Goal: Navigation & Orientation: Find specific page/section

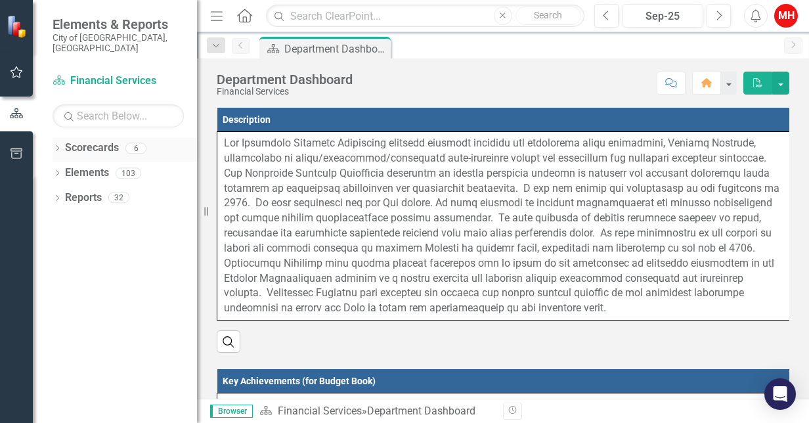
click at [58, 145] on icon at bounding box center [57, 148] width 3 height 6
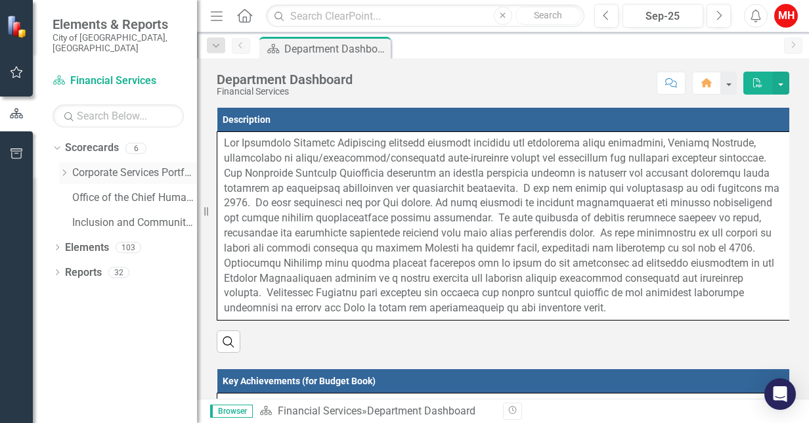
click at [62, 169] on icon "Dropdown" at bounding box center [64, 173] width 10 height 8
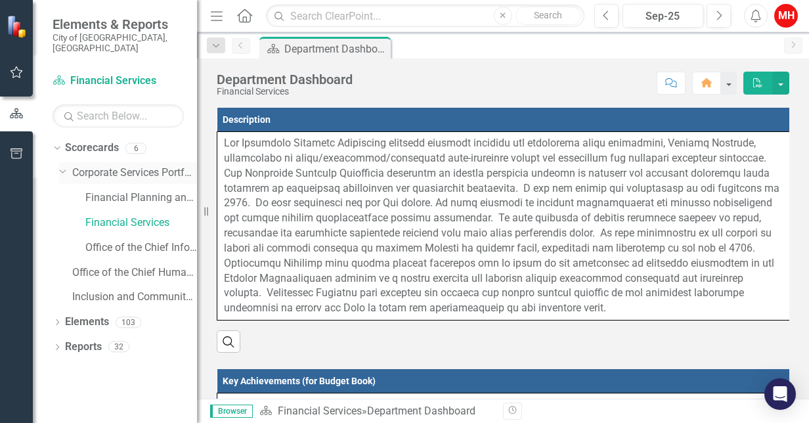
click at [62, 165] on icon "Dropdown" at bounding box center [63, 170] width 8 height 10
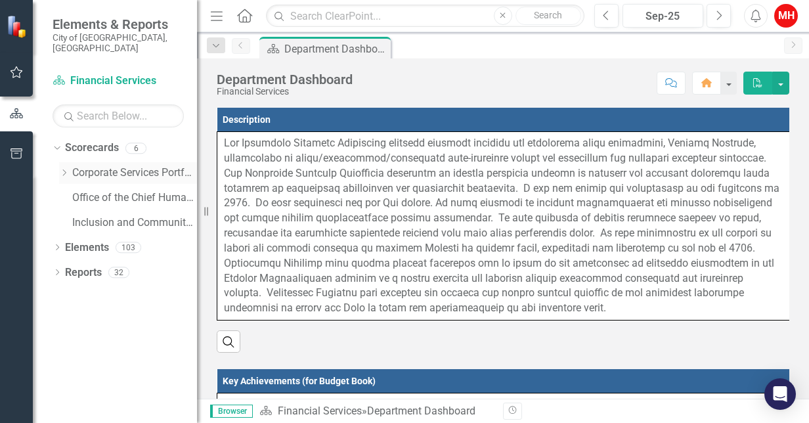
click at [62, 169] on icon "Dropdown" at bounding box center [64, 173] width 10 height 8
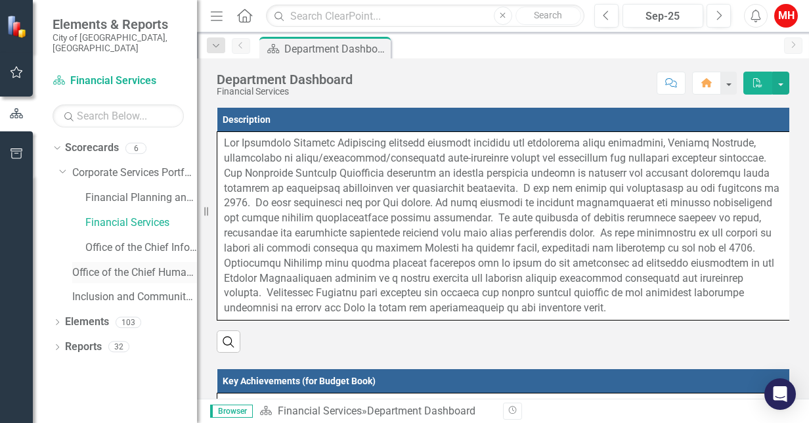
click at [123, 265] on link "Office of the Chief Human Resources Officer" at bounding box center [134, 272] width 125 height 15
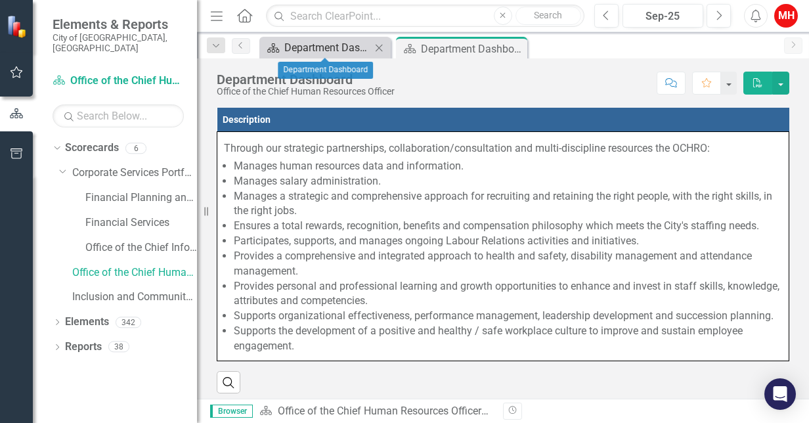
click at [298, 42] on div "Department Dashboard" at bounding box center [327, 47] width 87 height 16
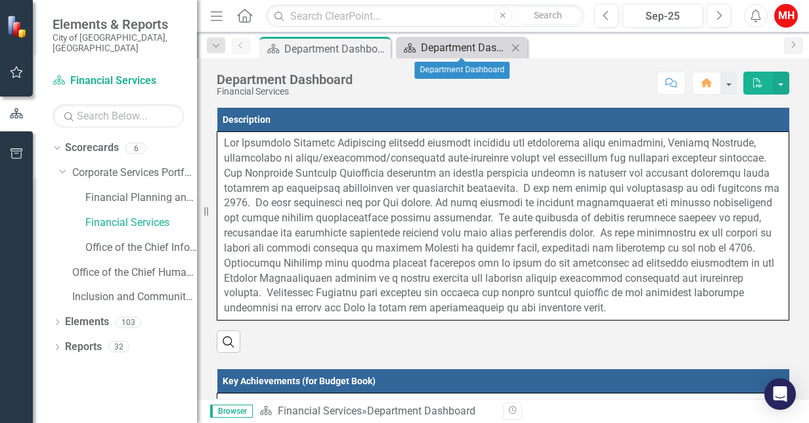
click at [458, 39] on div "Department Dashboard" at bounding box center [464, 47] width 87 height 16
